Goal: Check status

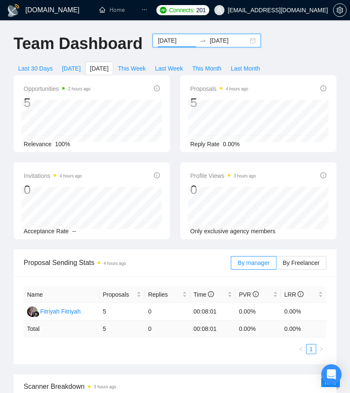
click at [182, 41] on input "[DATE]" at bounding box center [177, 40] width 38 height 9
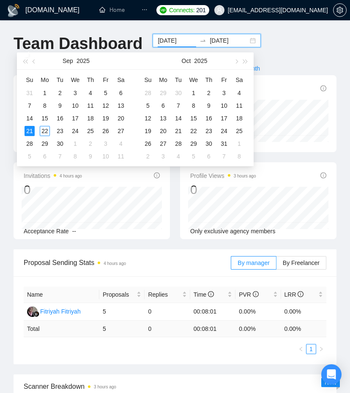
click at [185, 41] on input "[DATE]" at bounding box center [177, 40] width 38 height 9
type input "[DATE]"
click at [237, 41] on input "[DATE]" at bounding box center [229, 40] width 38 height 9
type input "[DATE]"
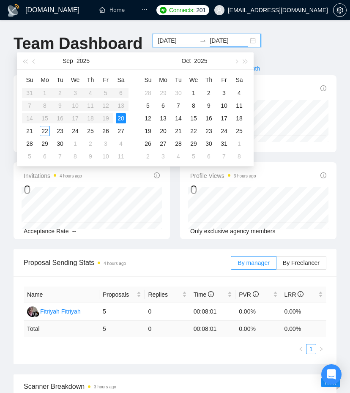
type input "[DATE]"
click at [282, 50] on div "Team Dashboard [DATE] [DATE] Last 30 Days [DATE] [DATE] This Week Last Week Thi…" at bounding box center [174, 54] width 333 height 41
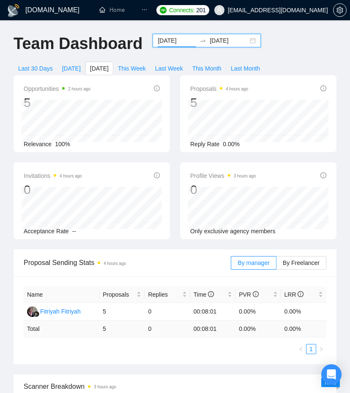
click at [185, 42] on input "[DATE]" at bounding box center [177, 40] width 38 height 9
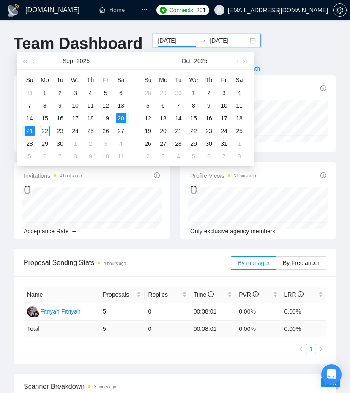
type input "[DATE]"
click at [274, 39] on div "Team Dashboard [DATE] [DATE] Last 30 Days [DATE] [DATE] This Week Last Week Thi…" at bounding box center [174, 54] width 333 height 41
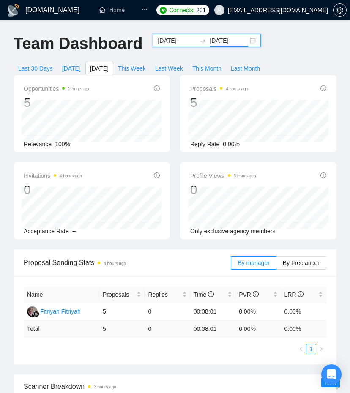
click at [241, 40] on input "[DATE]" at bounding box center [229, 40] width 38 height 9
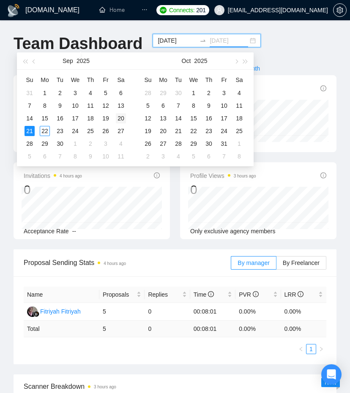
type input "[DATE]"
click at [120, 114] on div "20" at bounding box center [121, 118] width 10 height 10
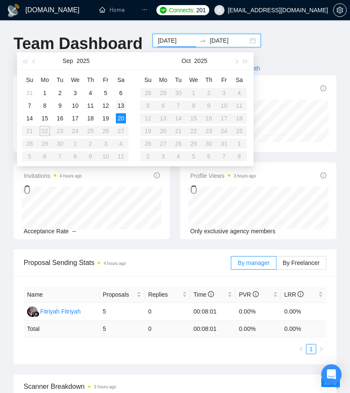
type input "[DATE]"
click at [29, 131] on table "Su Mo Tu We Th Fr Sa 31 1 2 3 4 5 6 7 8 9 10 11 12 13 14 15 16 17 18 19 20 21 2…" at bounding box center [75, 118] width 107 height 90
click at [107, 118] on div "19" at bounding box center [106, 118] width 10 height 10
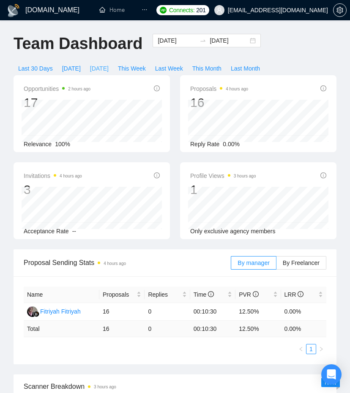
click at [105, 71] on span "[DATE]" at bounding box center [99, 68] width 19 height 9
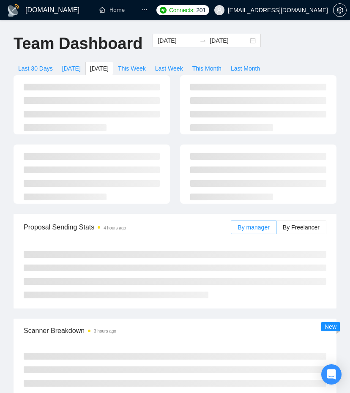
type input "[DATE]"
